Goal: Complete application form: Complete application form

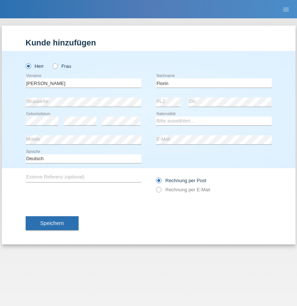
type input "Florin"
select select "RO"
select select "C"
select select "29"
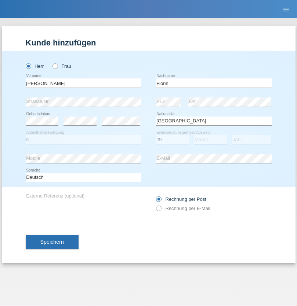
select select "02"
select select "2021"
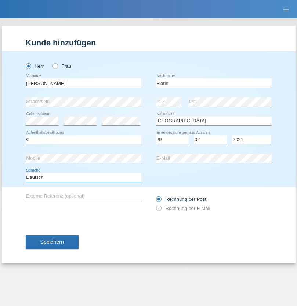
select select "en"
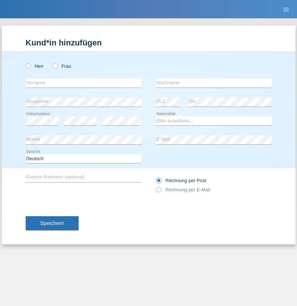
radio input "true"
click at [83, 83] on input "text" at bounding box center [84, 83] width 116 height 9
type input "Ruth"
click at [214, 83] on input "text" at bounding box center [214, 83] width 116 height 9
type input "Krebs"
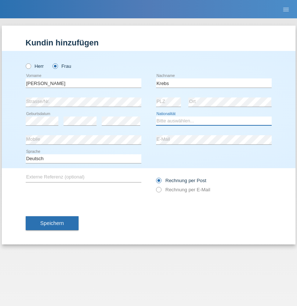
select select "CH"
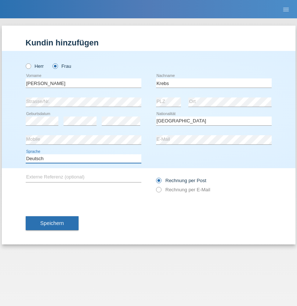
select select "en"
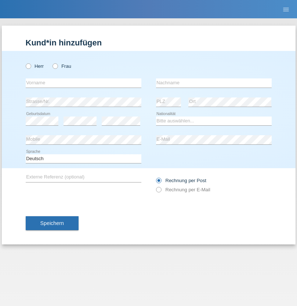
radio input "true"
click at [83, 83] on input "text" at bounding box center [84, 83] width 116 height 9
type input "Qovanaj"
click at [214, 83] on input "text" at bounding box center [214, 83] width 116 height 9
type input "Shaban"
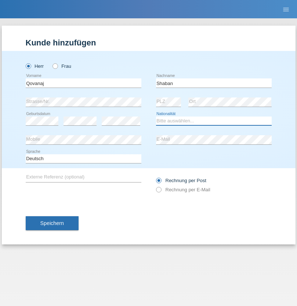
select select "CH"
radio input "true"
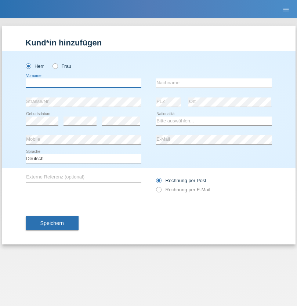
click at [83, 83] on input "text" at bounding box center [84, 83] width 116 height 9
type input "Vincent"
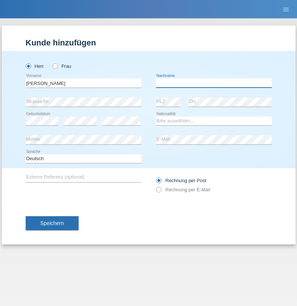
click at [214, 83] on input "text" at bounding box center [214, 83] width 116 height 9
type input "Jacot-Descombes"
select select "CH"
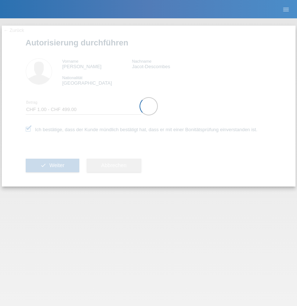
select select "1"
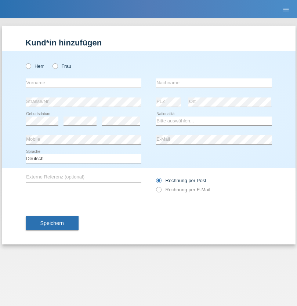
radio input "true"
click at [83, 83] on input "text" at bounding box center [84, 83] width 116 height 9
type input "[PERSON_NAME]"
click at [214, 83] on input "text" at bounding box center [214, 83] width 116 height 9
type input "Jadidi"
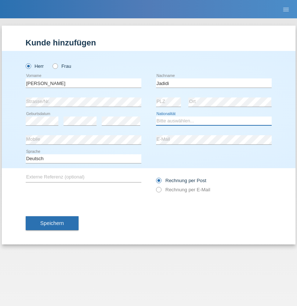
select select "IR"
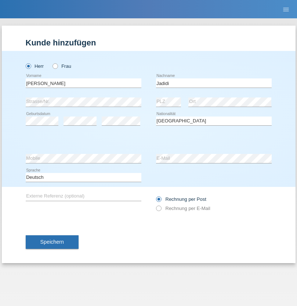
select select "C"
select select "28"
select select "10"
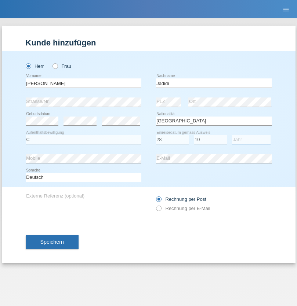
select select "2019"
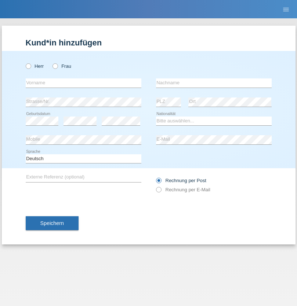
radio input "true"
click at [83, 83] on input "text" at bounding box center [84, 83] width 116 height 9
type input "[PERSON_NAME]"
click at [214, 83] on input "text" at bounding box center [214, 83] width 116 height 9
type input "Oppliger"
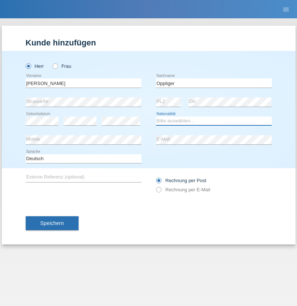
select select "CH"
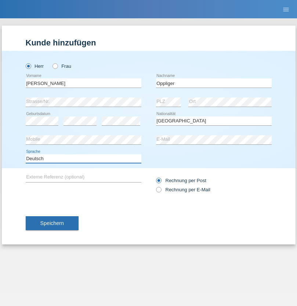
select select "en"
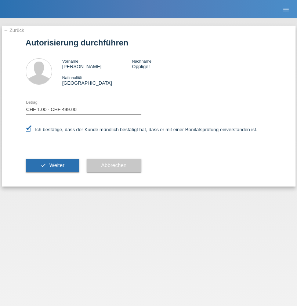
select select "1"
click at [52, 165] on span "Weiter" at bounding box center [56, 166] width 15 height 6
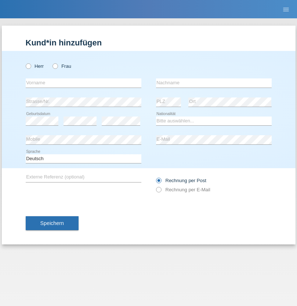
radio input "true"
click at [83, 83] on input "text" at bounding box center [84, 83] width 116 height 9
type input "Johannes"
click at [214, 83] on input "text" at bounding box center [214, 83] width 116 height 9
type input "Tekeste"
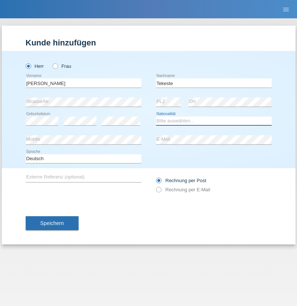
select select "CH"
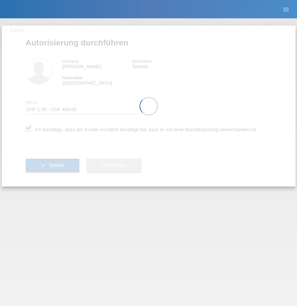
select select "1"
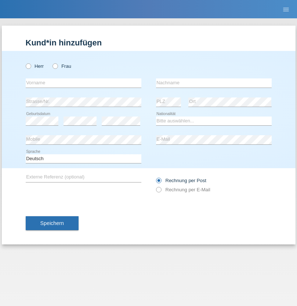
radio input "true"
click at [83, 83] on input "text" at bounding box center [84, 83] width 116 height 9
type input "[PERSON_NAME]"
click at [214, 83] on input "text" at bounding box center [214, 83] width 116 height 9
type input "Hylaj"
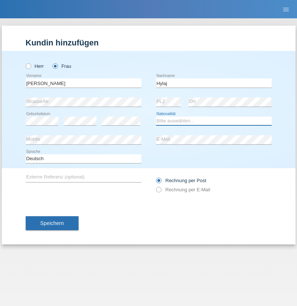
select select "CH"
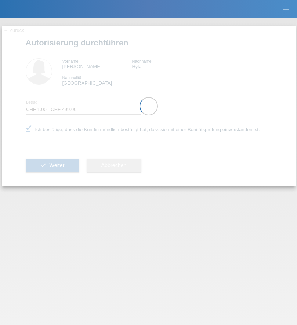
select select "1"
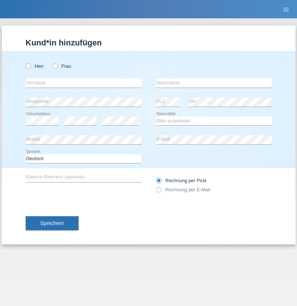
radio input "true"
click at [83, 83] on input "text" at bounding box center [84, 83] width 116 height 9
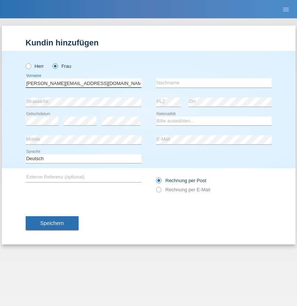
type input "Jasmine.hylaj@gmail.com"
click at [214, 83] on input "text" at bounding box center [214, 83] width 116 height 9
type input "Hylaj"
select select "CH"
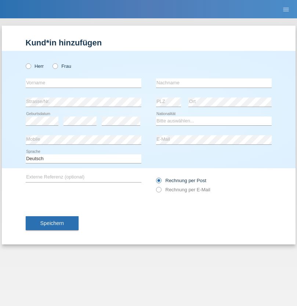
radio input "true"
click at [83, 83] on input "text" at bounding box center [84, 83] width 116 height 9
type input "luka"
click at [214, 83] on input "text" at bounding box center [214, 83] width 116 height 9
type input "kocic"
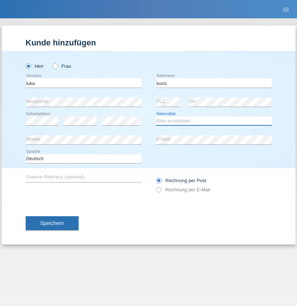
select select "RS"
select select "C"
select select "21"
select select "04"
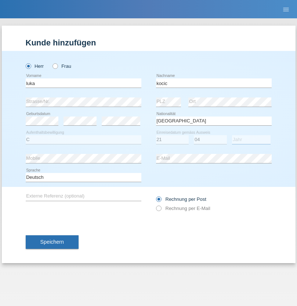
select select "1999"
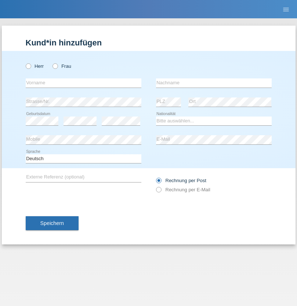
radio input "true"
click at [83, 83] on input "text" at bounding box center [84, 83] width 116 height 9
type input "Marian"
click at [214, 83] on input "text" at bounding box center [214, 83] width 116 height 9
type input "Matusa"
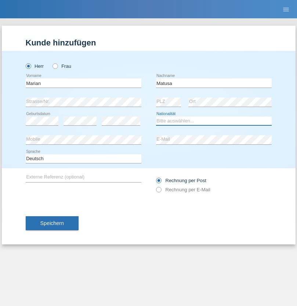
select select "RO"
select select "C"
select select "01"
select select "06"
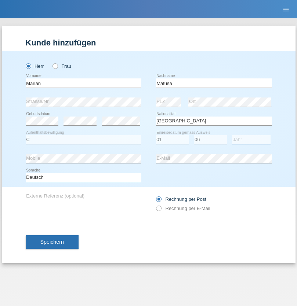
select select "2016"
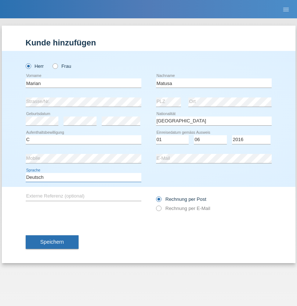
select select "en"
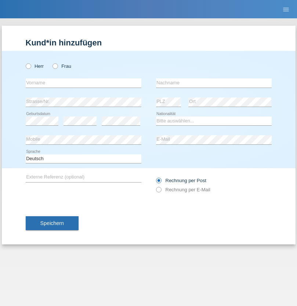
radio input "true"
click at [83, 83] on input "text" at bounding box center [84, 83] width 116 height 9
type input "[PERSON_NAME]"
click at [214, 83] on input "text" at bounding box center [214, 83] width 116 height 9
type input "Weinlein"
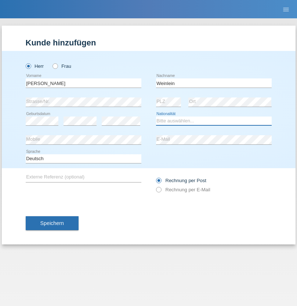
select select "CH"
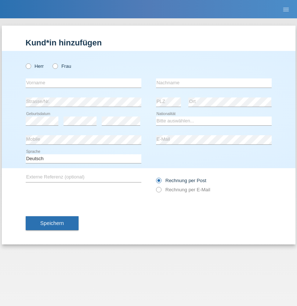
radio input "true"
click at [83, 83] on input "text" at bounding box center [84, 83] width 116 height 9
type input "Jashari lmeri"
click at [214, 83] on input "text" at bounding box center [214, 83] width 116 height 9
type input "Rabije"
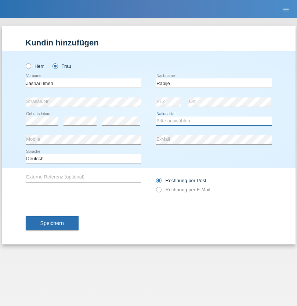
select select "CH"
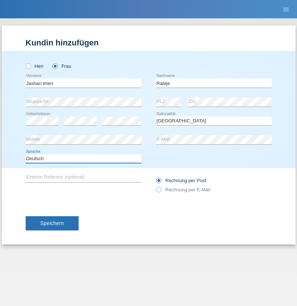
select select "en"
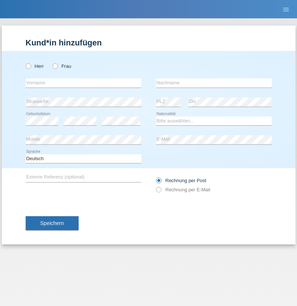
radio input "true"
click at [83, 83] on input "text" at bounding box center [84, 83] width 116 height 9
type input "firat"
click at [214, 83] on input "text" at bounding box center [214, 83] width 116 height 9
type input "kara"
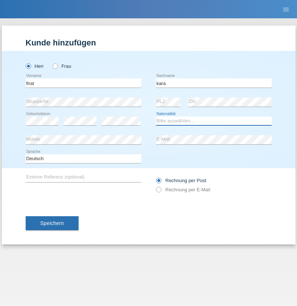
select select "CH"
radio input "true"
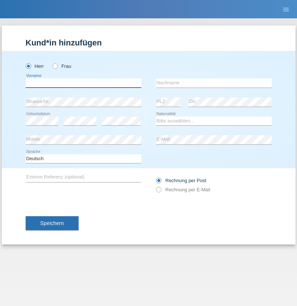
click at [83, 83] on input "text" at bounding box center [84, 83] width 116 height 9
type input "Gigov"
click at [214, 83] on input "text" at bounding box center [214, 83] width 116 height 9
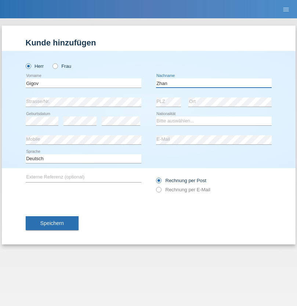
type input "Zhan"
select select "BG"
select select "C"
select select "23"
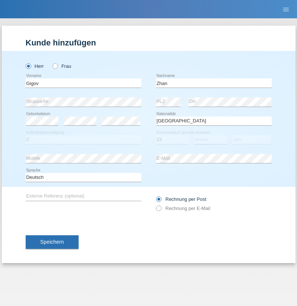
select select "10"
select select "2021"
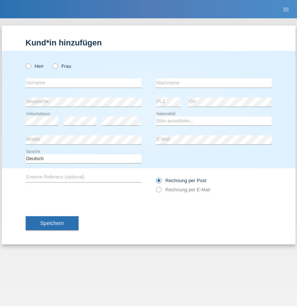
radio input "true"
click at [83, 83] on input "text" at bounding box center [84, 83] width 116 height 9
type input "Amand"
click at [214, 83] on input "text" at bounding box center [214, 83] width 116 height 9
type input "Pires"
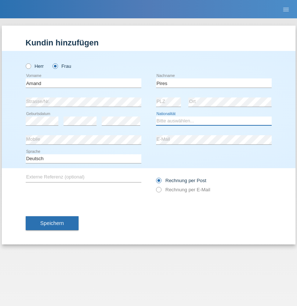
select select "CH"
radio input "true"
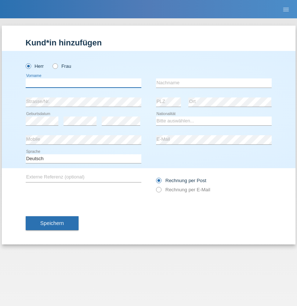
click at [83, 83] on input "text" at bounding box center [84, 83] width 116 height 9
type input "Anwar"
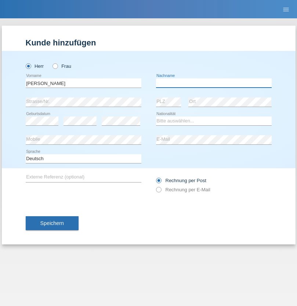
click at [214, 83] on input "text" at bounding box center [214, 83] width 116 height 9
type input "Saidi"
select select "CH"
radio input "true"
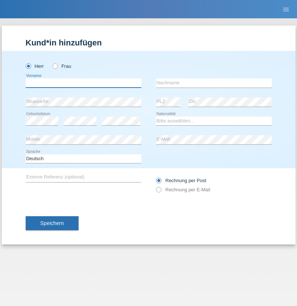
click at [83, 83] on input "text" at bounding box center [84, 83] width 116 height 9
type input "Matusa"
click at [214, 83] on input "text" at bounding box center [214, 83] width 116 height 9
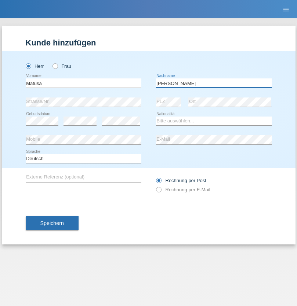
type input "[PERSON_NAME]"
select select "OM"
select select "C"
select select "01"
select select "06"
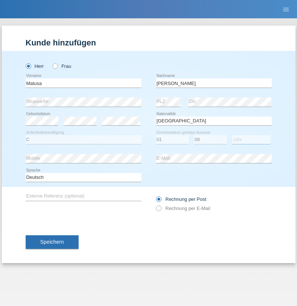
select select "2016"
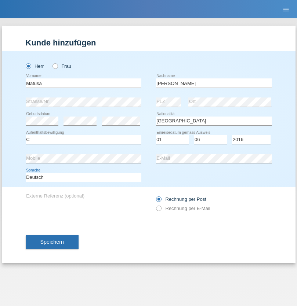
select select "en"
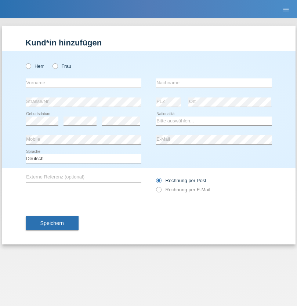
radio input "true"
click at [83, 83] on input "text" at bounding box center [84, 83] width 116 height 9
type input "Edinson Maurício"
click at [214, 83] on input "text" at bounding box center [214, 83] width 116 height 9
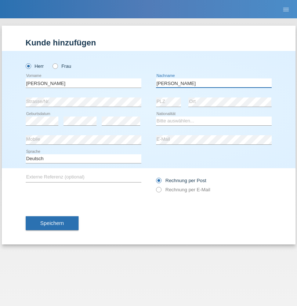
type input "Branquinho Alexander"
select select "PT"
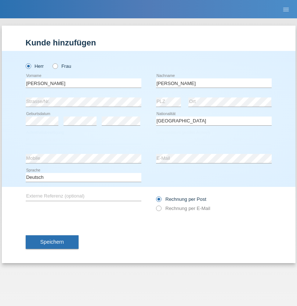
select select "C"
select select "23"
select select "08"
select select "2021"
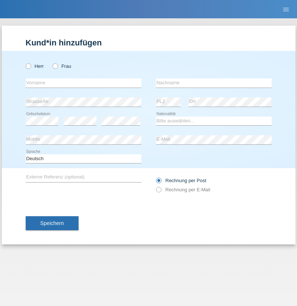
radio input "true"
click at [83, 83] on input "text" at bounding box center [84, 83] width 116 height 9
type input "Luca"
click at [214, 83] on input "text" at bounding box center [214, 83] width 116 height 9
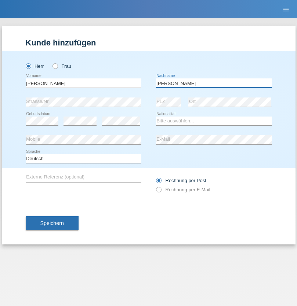
type input "Meier"
select select "CH"
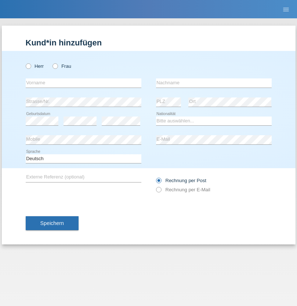
radio input "true"
click at [83, 83] on input "text" at bounding box center [84, 83] width 116 height 9
type input "Szilvia"
click at [214, 83] on input "text" at bounding box center [214, 83] width 116 height 9
type input "Olakh"
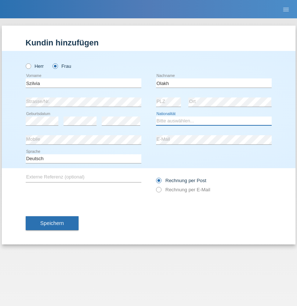
select select "UA"
select select "C"
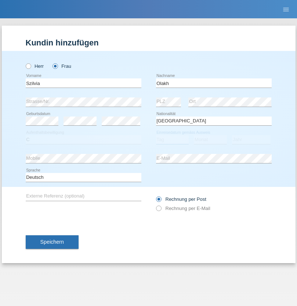
select select "15"
select select "09"
select select "2021"
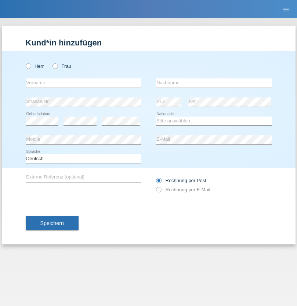
radio input "true"
click at [83, 83] on input "text" at bounding box center [84, 83] width 116 height 9
type input "Asrit"
click at [214, 83] on input "text" at bounding box center [214, 83] width 116 height 9
type input "Kupa"
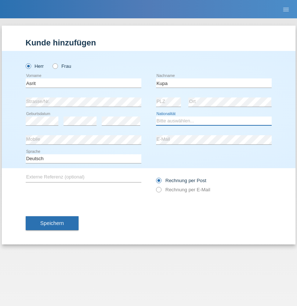
select select "MK"
select select "C"
select select "27"
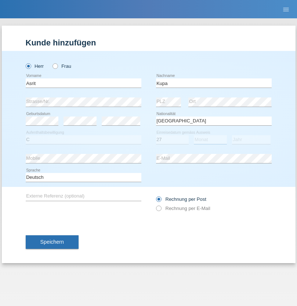
select select "05"
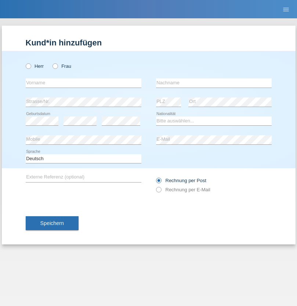
radio input "true"
click at [83, 83] on input "text" at bounding box center [84, 83] width 116 height 9
type input "[PERSON_NAME]"
click at [214, 83] on input "text" at bounding box center [214, 83] width 116 height 9
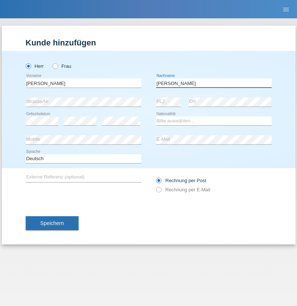
type input "[PERSON_NAME]"
select select "SY"
select select "C"
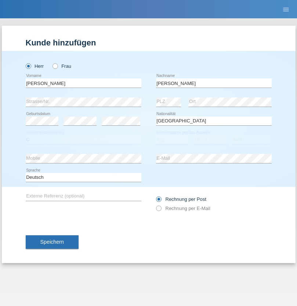
select select "15"
select select "09"
select select "2021"
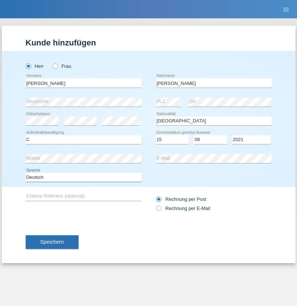
select select "en"
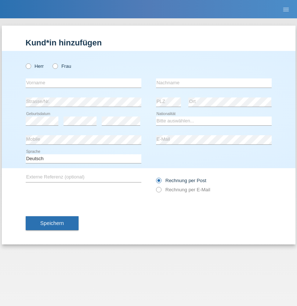
radio input "true"
select select "CH"
radio input "true"
click at [83, 83] on input "text" at bounding box center [84, 83] width 116 height 9
type input "[PERSON_NAME]"
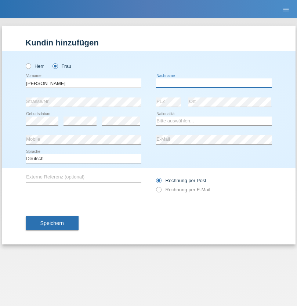
click at [214, 83] on input "text" at bounding box center [214, 83] width 116 height 9
type input "Bacic"
select select "CH"
